Goal: Information Seeking & Learning: Learn about a topic

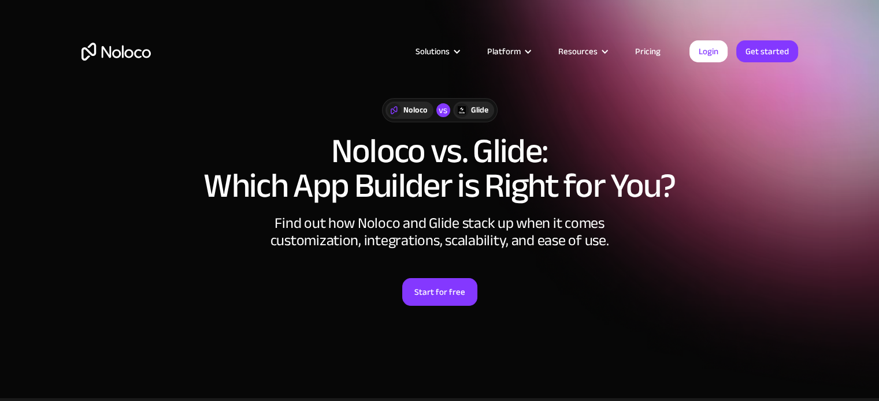
click at [753, 161] on h1 "Noloco vs. Glide: Which App Builder is Right for You?" at bounding box center [439, 168] width 716 height 69
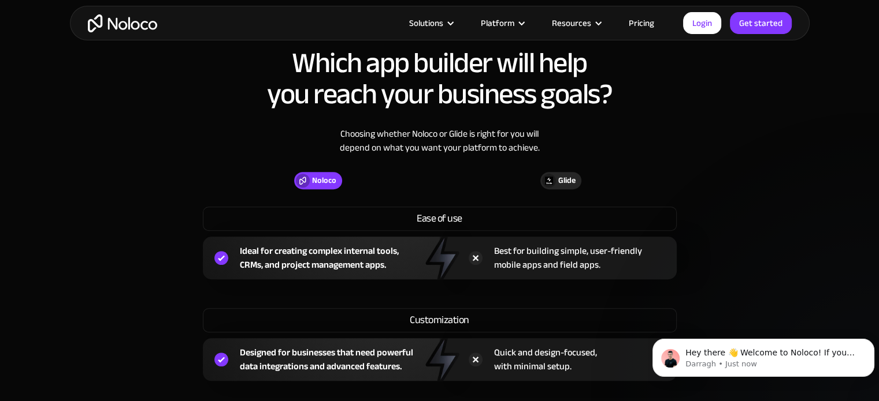
scroll to position [924, 0]
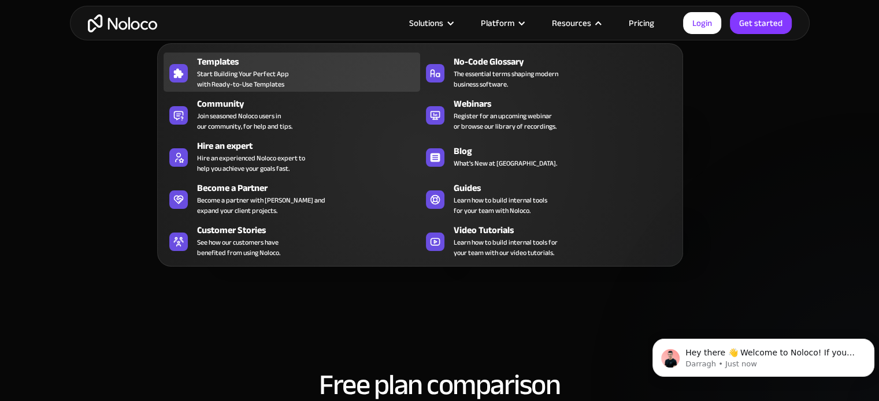
click at [248, 79] on span "Start Building Your Perfect App with Ready-to-Use Templates" at bounding box center [243, 79] width 92 height 21
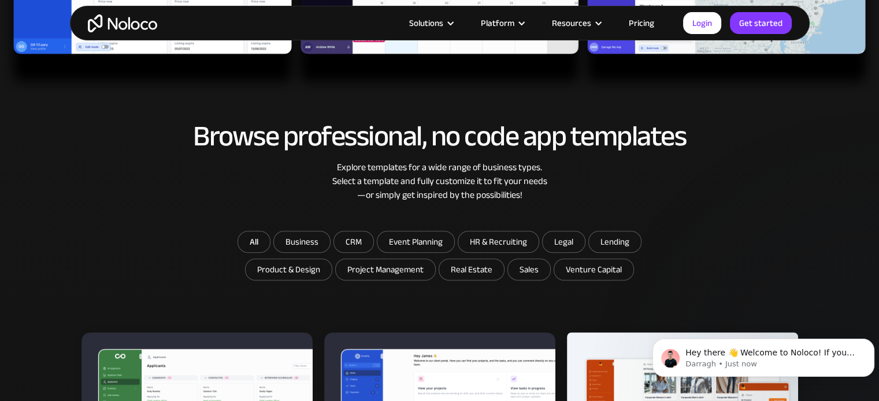
scroll to position [635, 0]
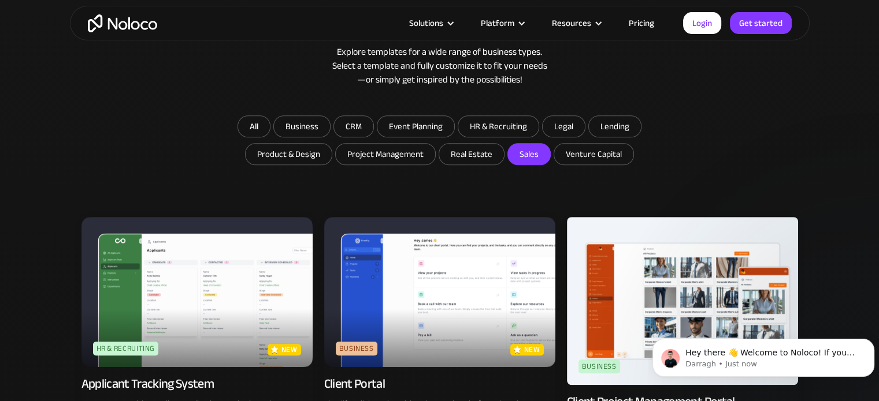
click at [504, 159] on input "Sales" at bounding box center [471, 154] width 65 height 21
checkbox input "true"
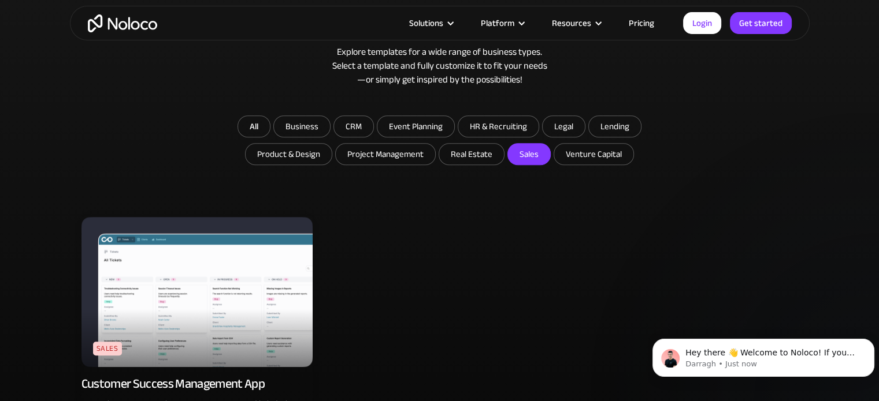
click at [197, 308] on img at bounding box center [196, 292] width 231 height 150
click at [645, 20] on link "Pricing" at bounding box center [641, 23] width 54 height 15
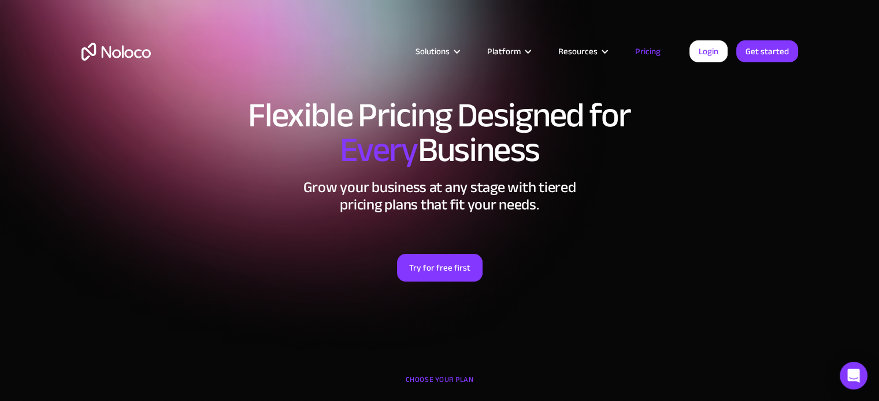
click at [526, 142] on h1 "Flexible Pricing Designed for Every Business" at bounding box center [439, 132] width 716 height 69
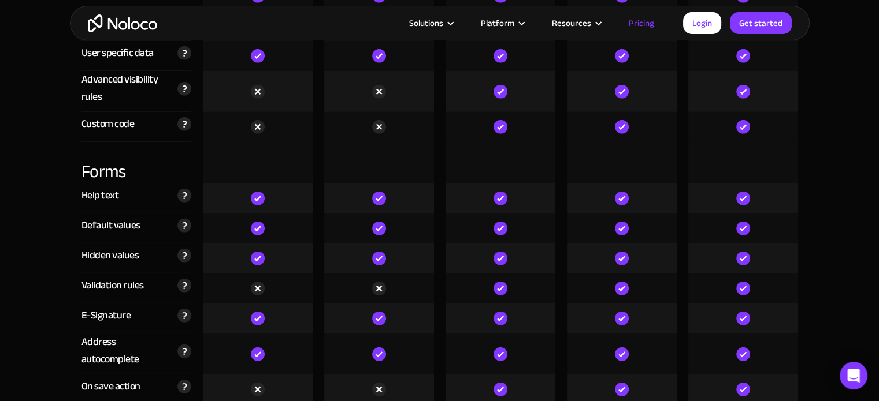
scroll to position [3581, 0]
